Goal: Find specific page/section: Find specific page/section

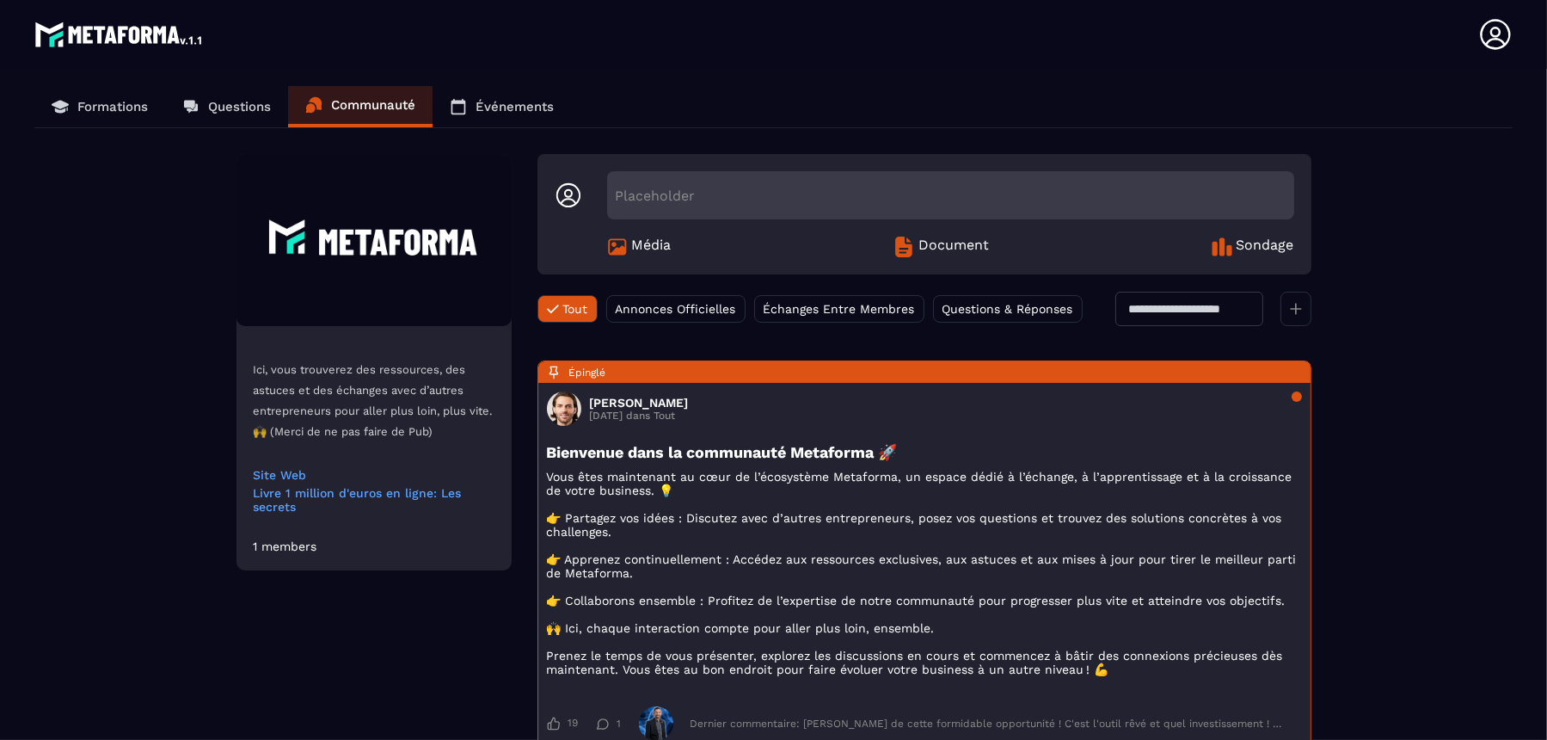
click at [126, 106] on p "Formations" at bounding box center [112, 106] width 71 height 15
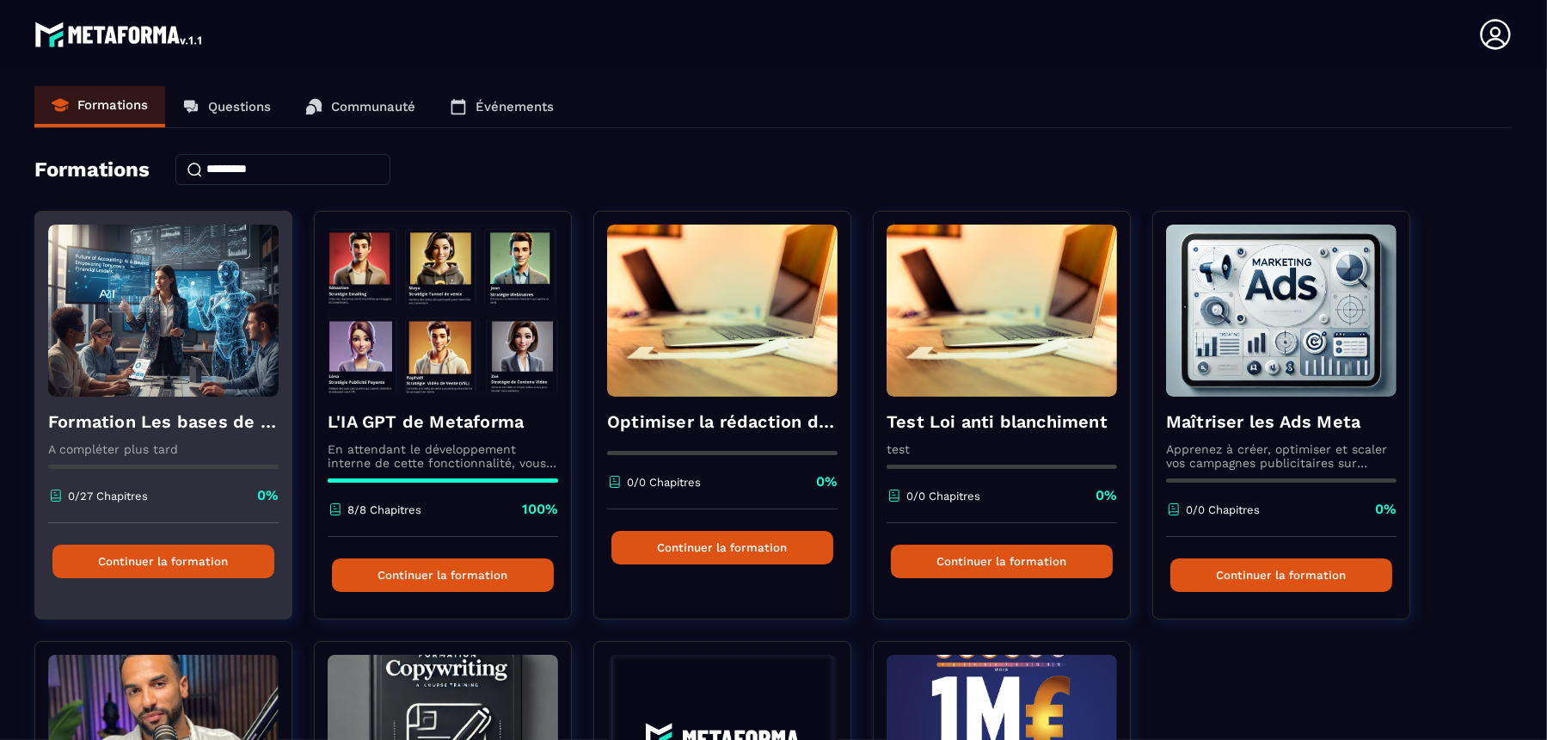
click at [181, 341] on img at bounding box center [163, 310] width 230 height 172
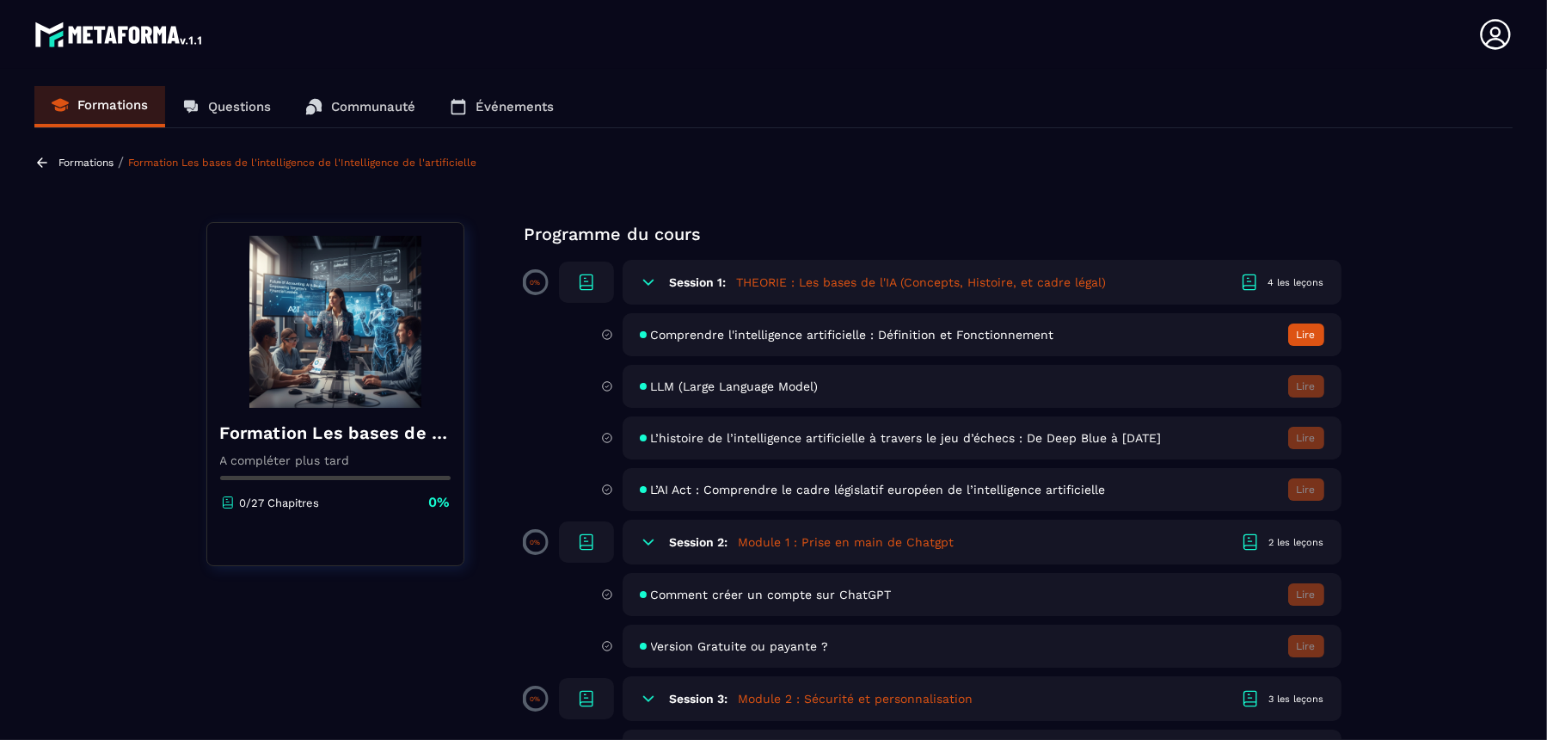
click at [1486, 31] on icon at bounding box center [1495, 34] width 34 height 34
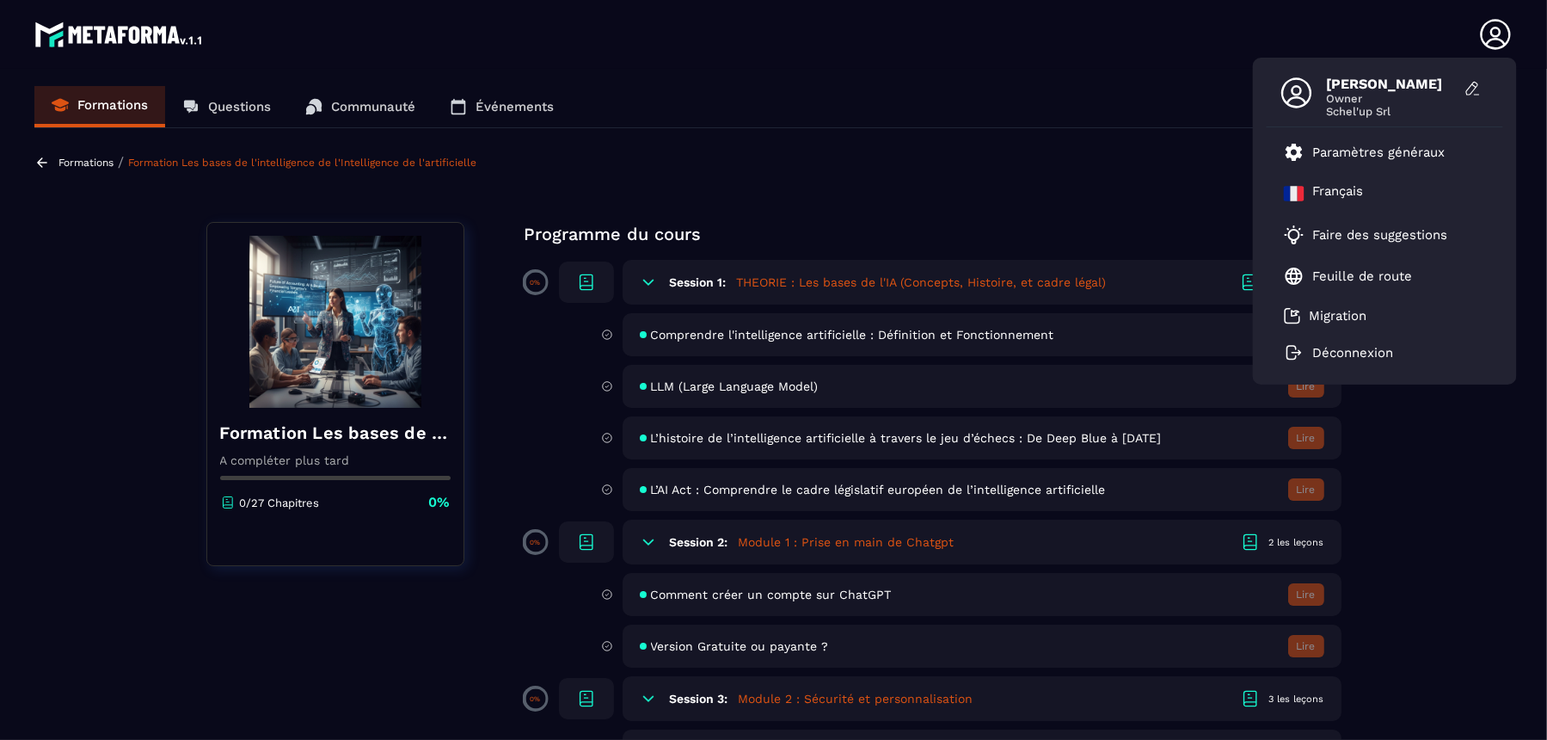
click at [1121, 62] on header "[PERSON_NAME] Owner Schel'up Srl Paramètres généraux [DEMOGRAPHIC_DATA] Faire d…" at bounding box center [773, 34] width 1547 height 69
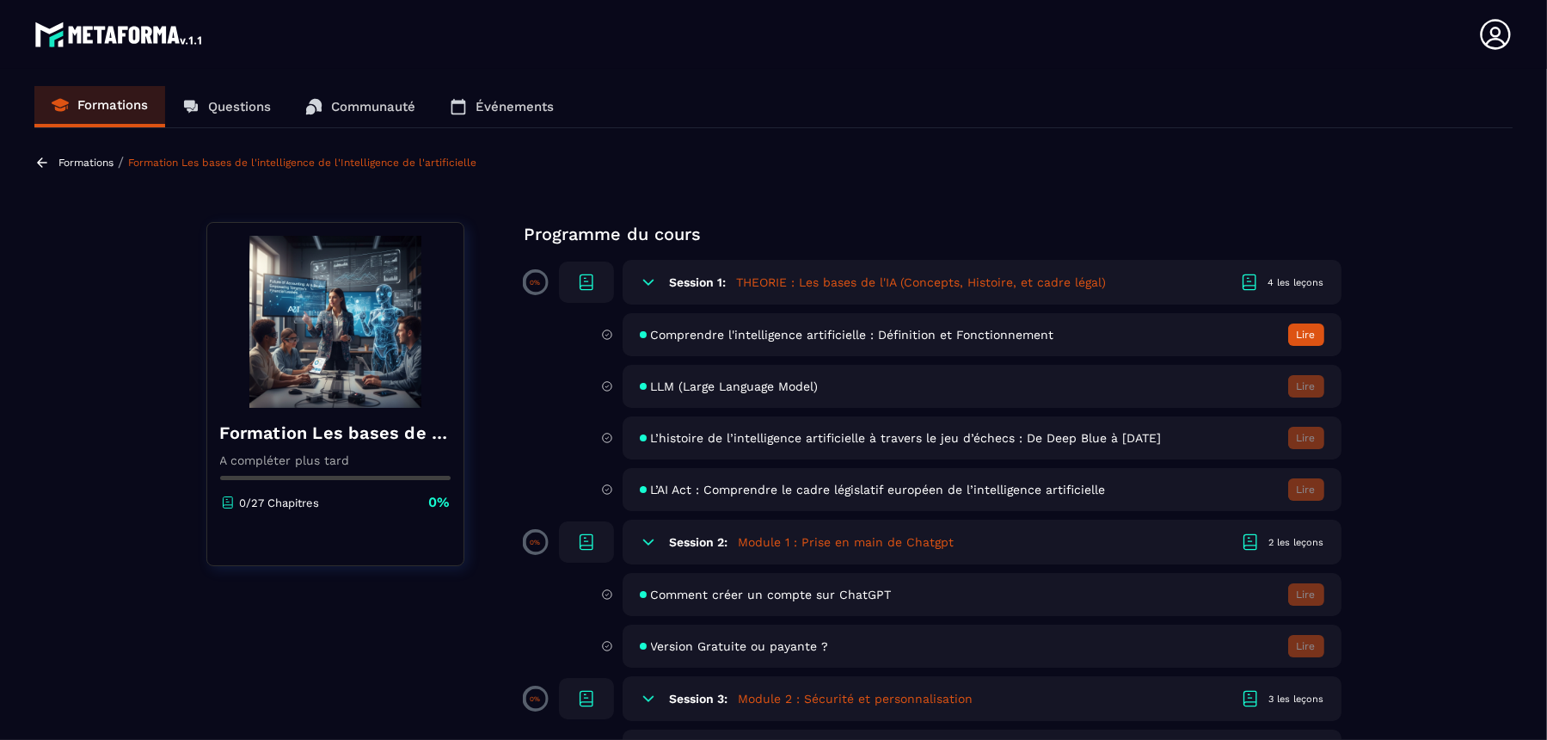
click at [75, 157] on p "Formations" at bounding box center [85, 163] width 55 height 12
